Goal: Task Accomplishment & Management: Complete application form

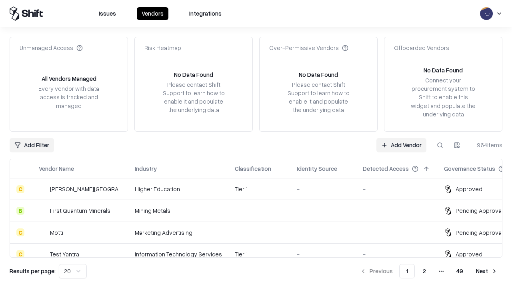
click at [401, 145] on link "Add Vendor" at bounding box center [402, 145] width 50 height 14
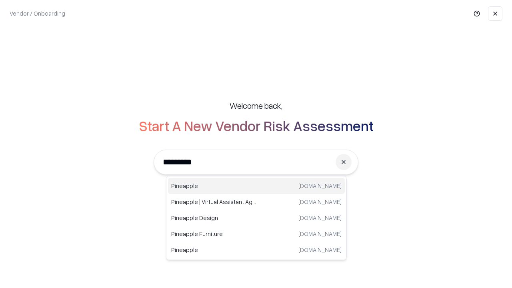
click at [257, 186] on div "Pineapple [DOMAIN_NAME]" at bounding box center [256, 186] width 177 height 16
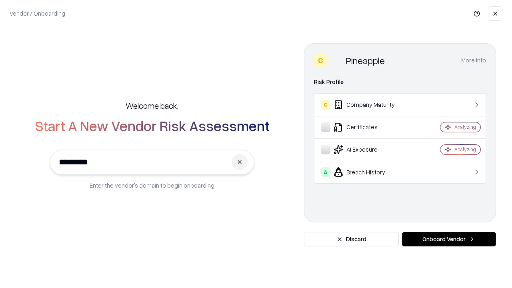
type input "*********"
click at [449, 239] on button "Onboard Vendor" at bounding box center [449, 239] width 94 height 14
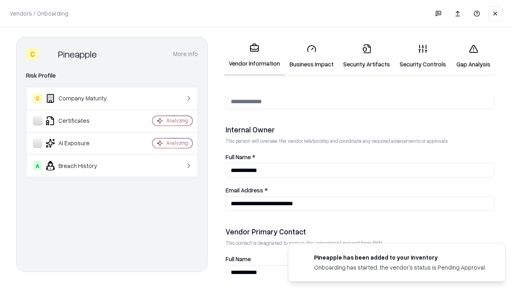
scroll to position [415, 0]
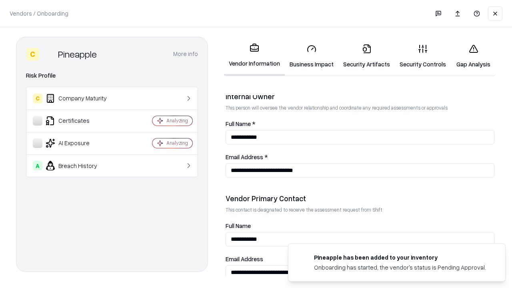
click at [367, 56] on link "Security Artifacts" at bounding box center [367, 56] width 56 height 37
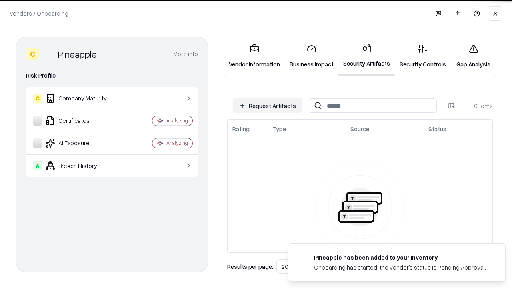
click at [268, 106] on button "Request Artifacts" at bounding box center [268, 105] width 70 height 14
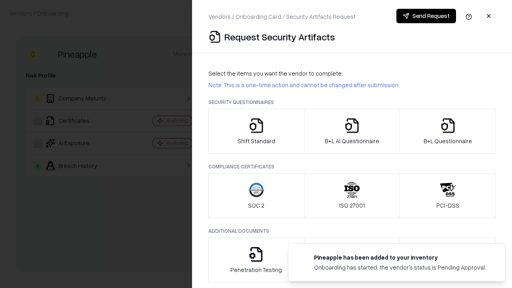
click at [448, 131] on icon "button" at bounding box center [448, 126] width 16 height 16
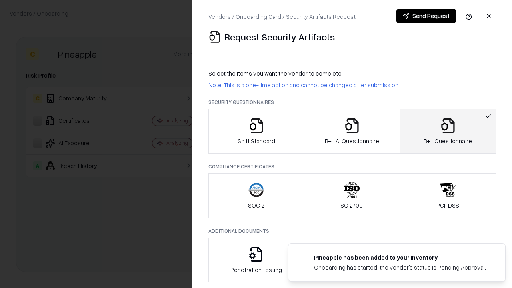
click at [352, 131] on icon "button" at bounding box center [352, 126] width 16 height 16
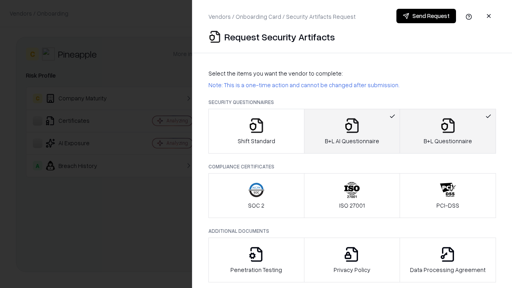
click at [426, 16] on button "Send Request" at bounding box center [427, 16] width 60 height 14
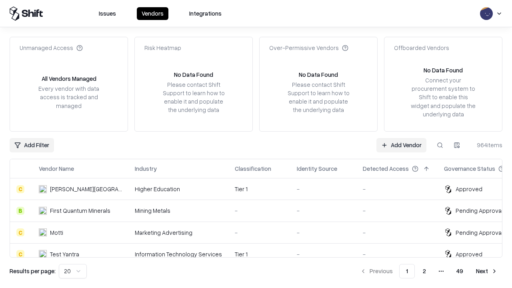
click at [440, 145] on button at bounding box center [440, 145] width 14 height 14
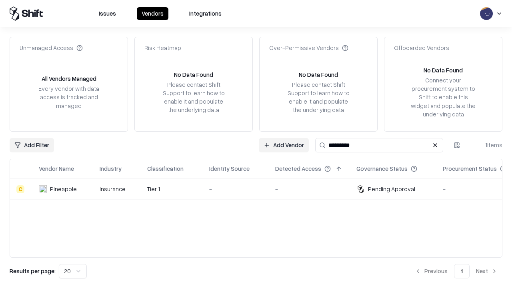
type input "*********"
click at [261, 189] on div "-" at bounding box center [235, 189] width 53 height 8
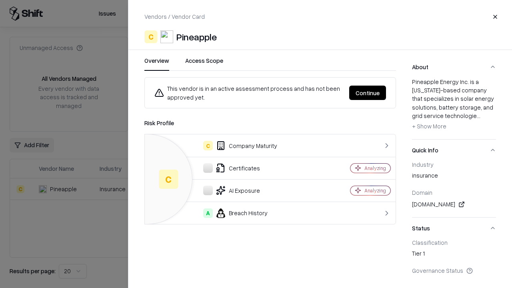
click at [368, 93] on button "Continue" at bounding box center [367, 93] width 37 height 14
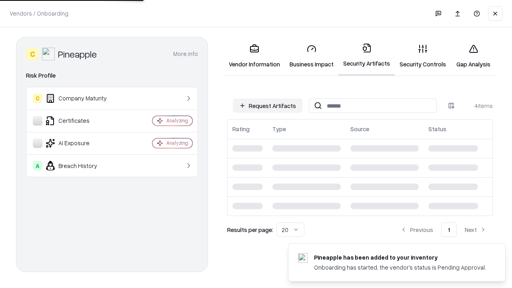
click at [473, 56] on link "Gap Analysis" at bounding box center [473, 56] width 45 height 37
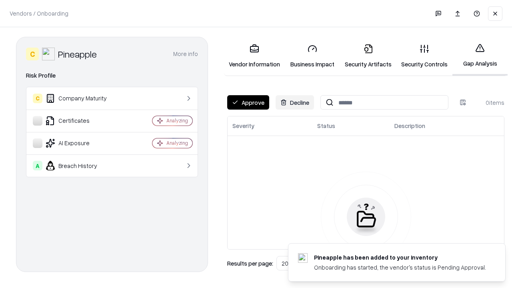
click at [248, 102] on button "Approve" at bounding box center [248, 102] width 42 height 14
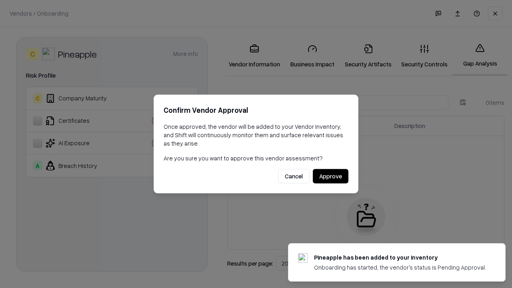
click at [331, 176] on button "Approve" at bounding box center [331, 176] width 36 height 14
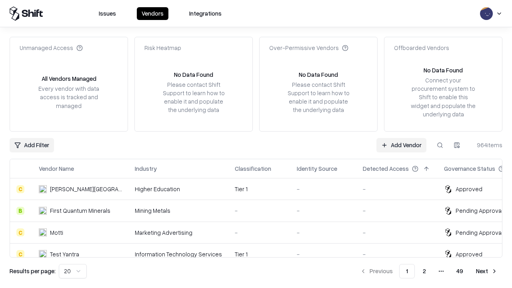
type input "*********"
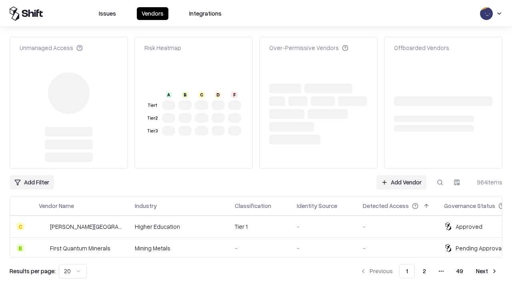
click at [401, 175] on link "Add Vendor" at bounding box center [402, 182] width 50 height 14
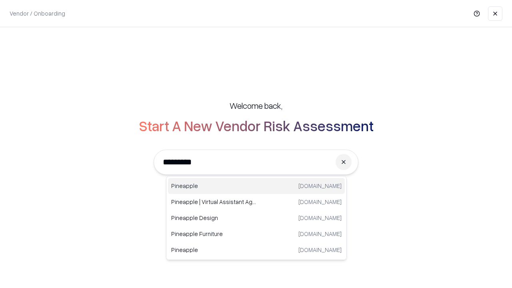
click at [257, 186] on div "Pineapple [DOMAIN_NAME]" at bounding box center [256, 186] width 177 height 16
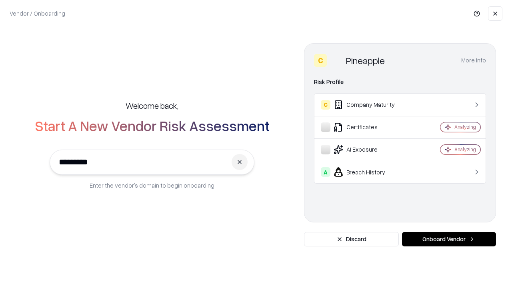
type input "*********"
click at [449, 239] on button "Onboard Vendor" at bounding box center [449, 239] width 94 height 14
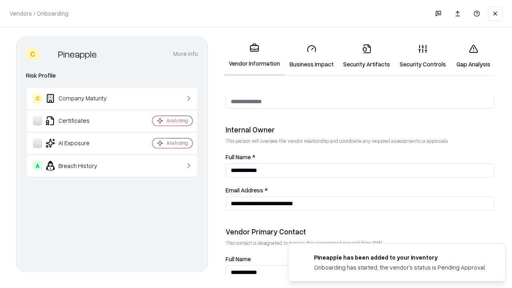
scroll to position [415, 0]
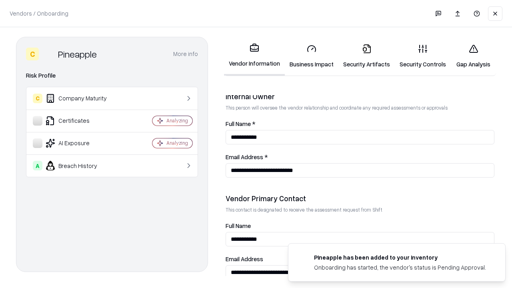
click at [473, 56] on link "Gap Analysis" at bounding box center [473, 56] width 45 height 37
